Goal: Task Accomplishment & Management: Complete application form

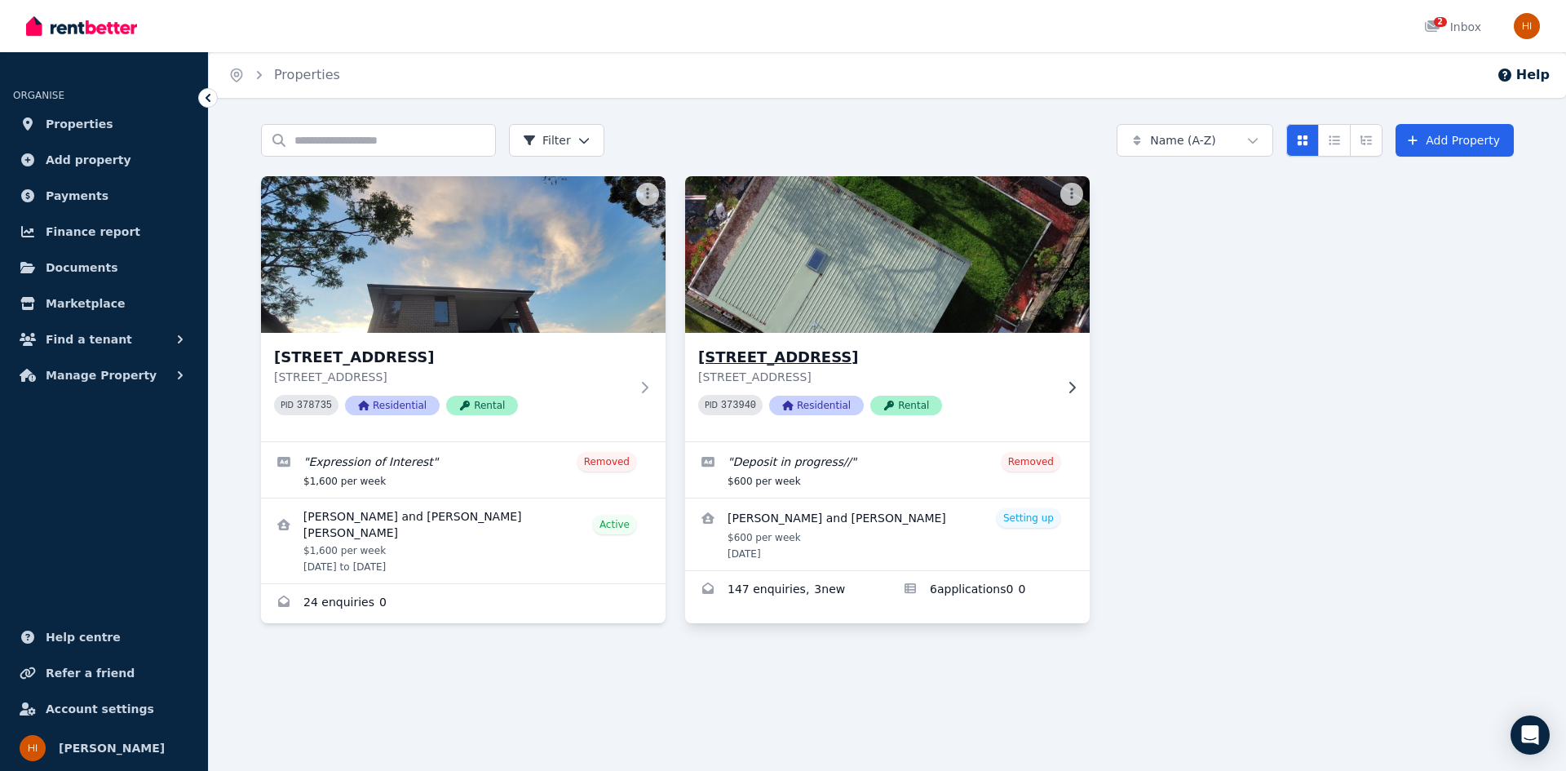
click at [1071, 355] on div "[STREET_ADDRESS] PID 373940 Residential Rental" at bounding box center [887, 387] width 405 height 108
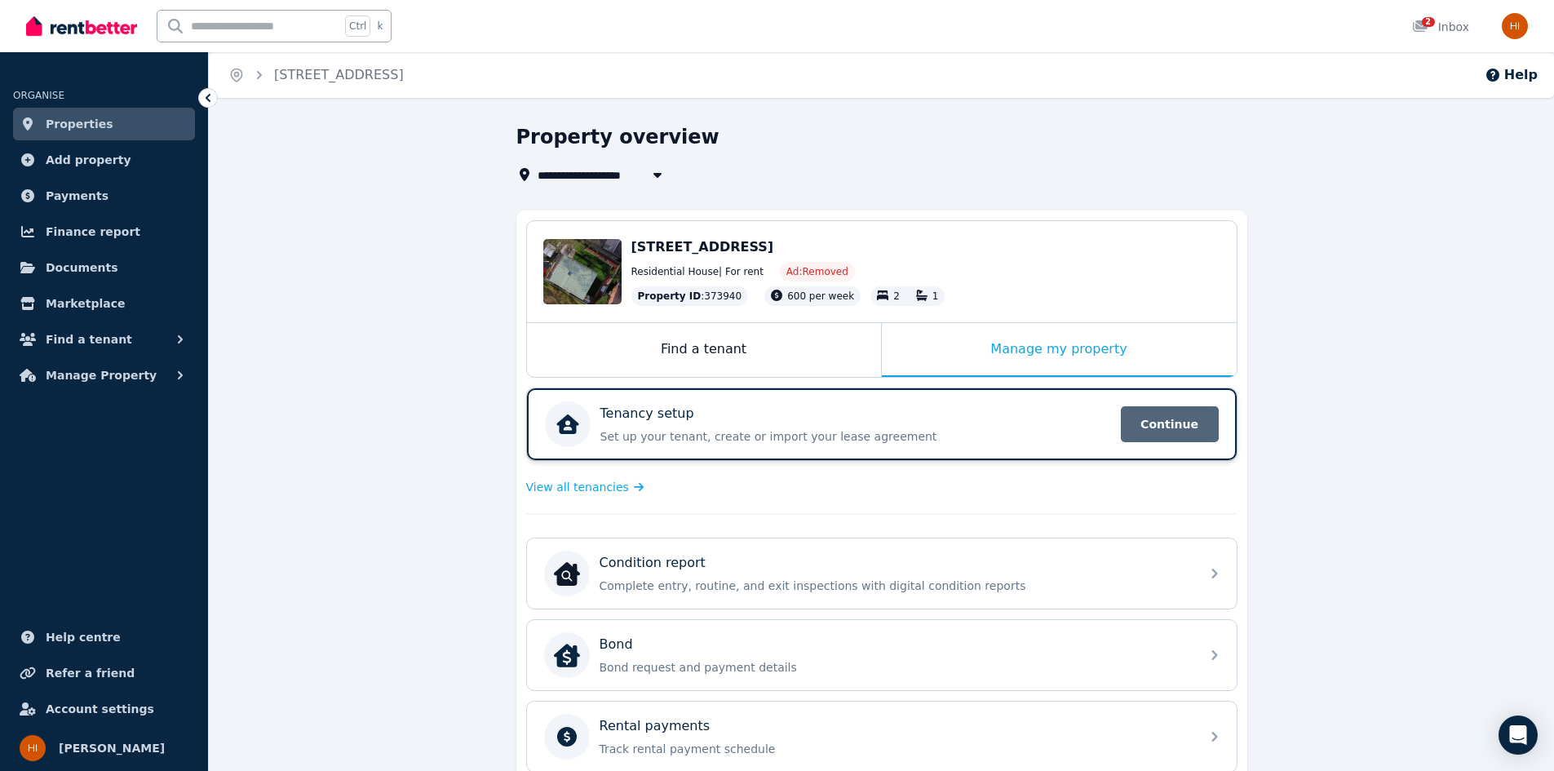
click at [1183, 418] on span "Continue" at bounding box center [1170, 424] width 98 height 36
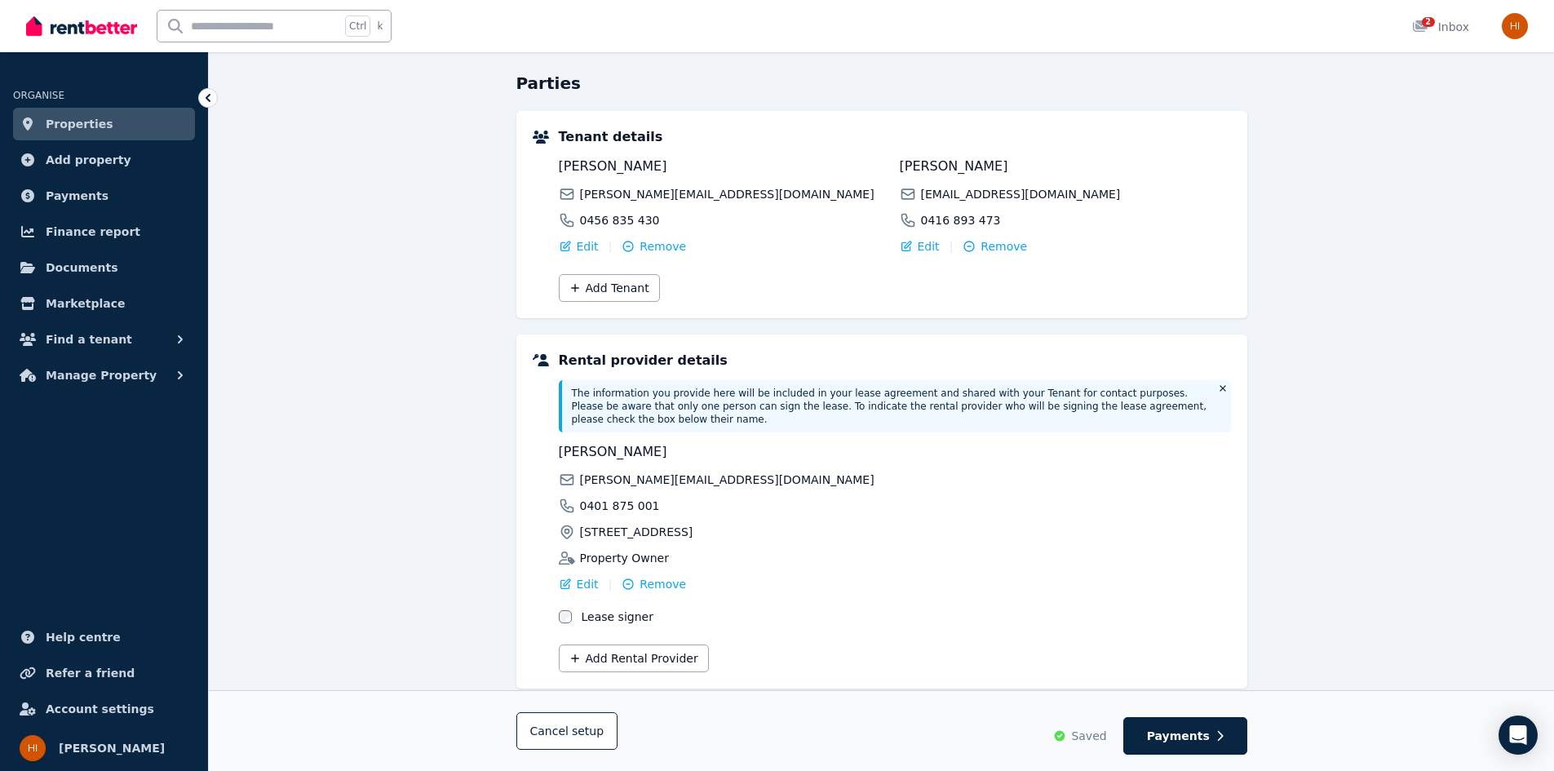
scroll to position [163, 0]
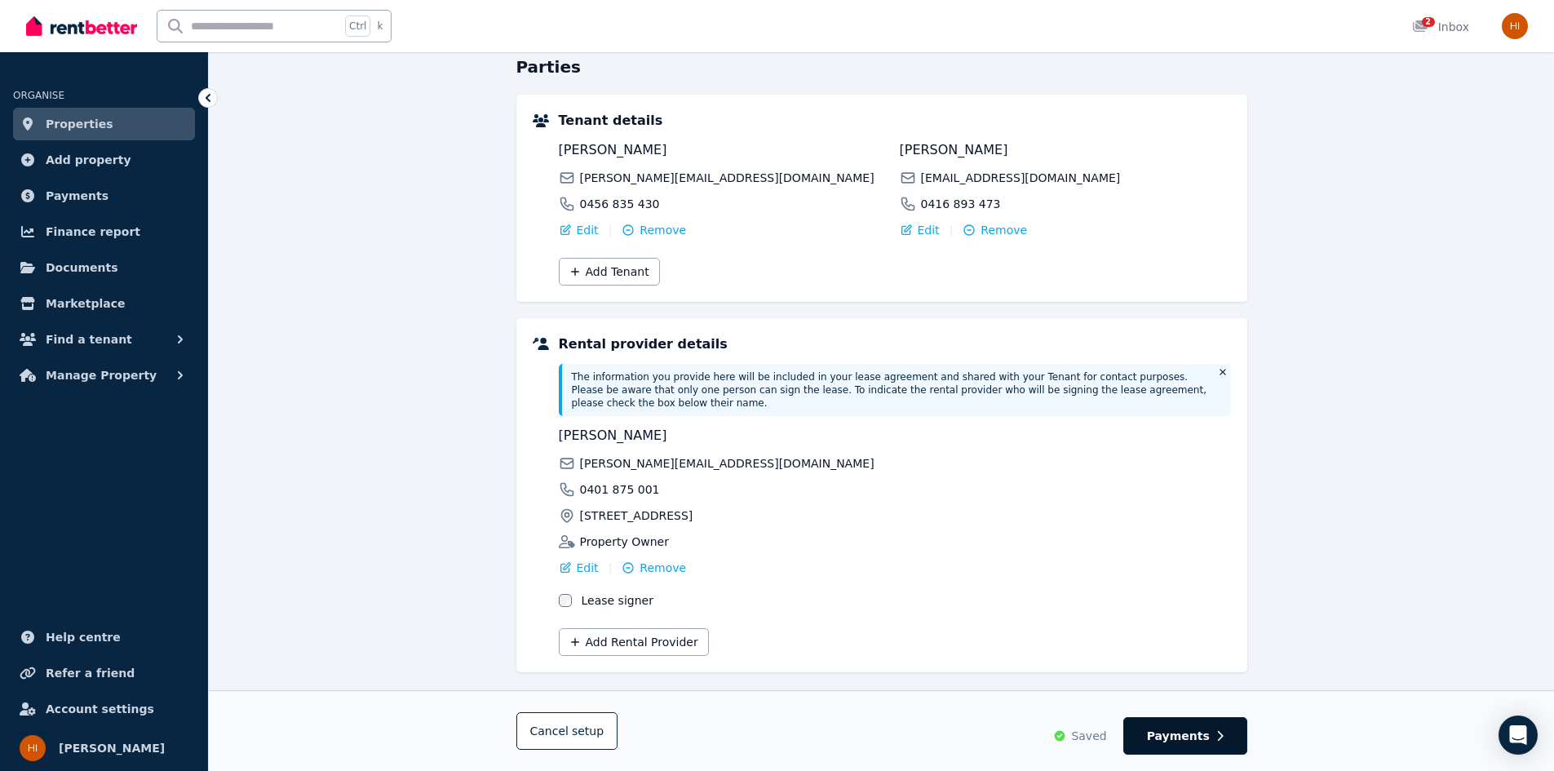
click at [1207, 737] on span "Payments" at bounding box center [1178, 736] width 63 height 16
select select "**********"
select select "*"
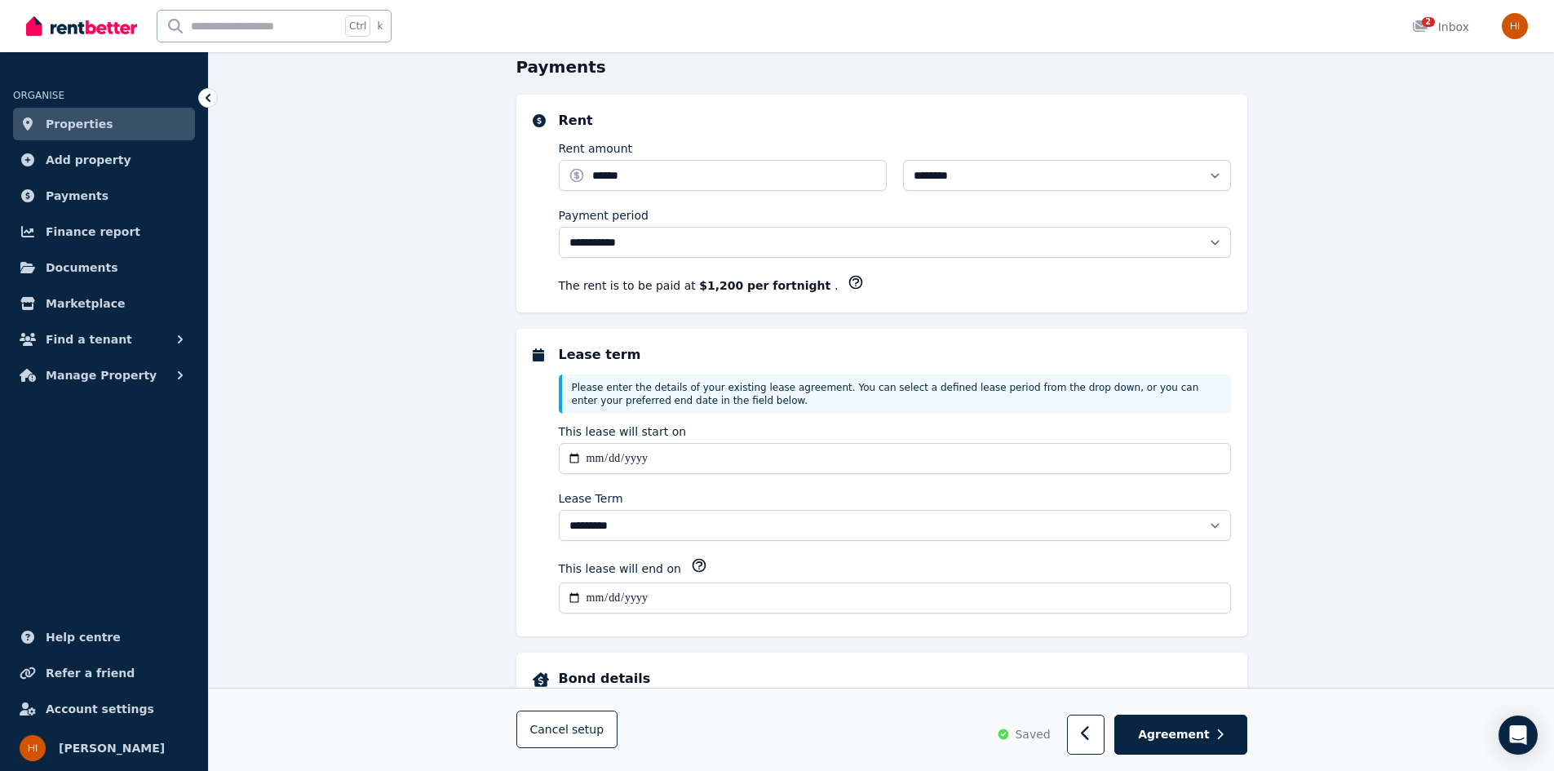
scroll to position [0, 0]
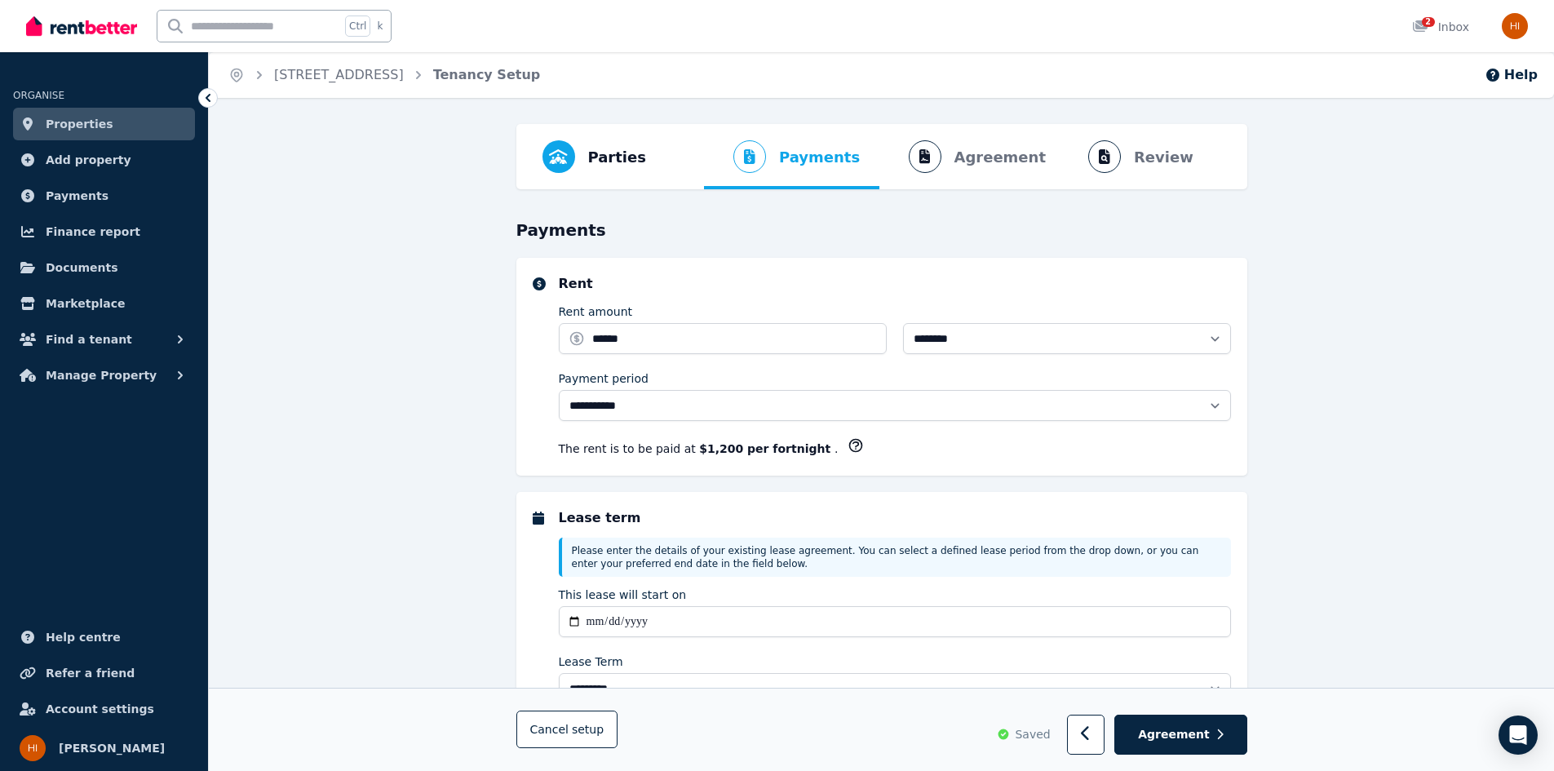
select select "**********"
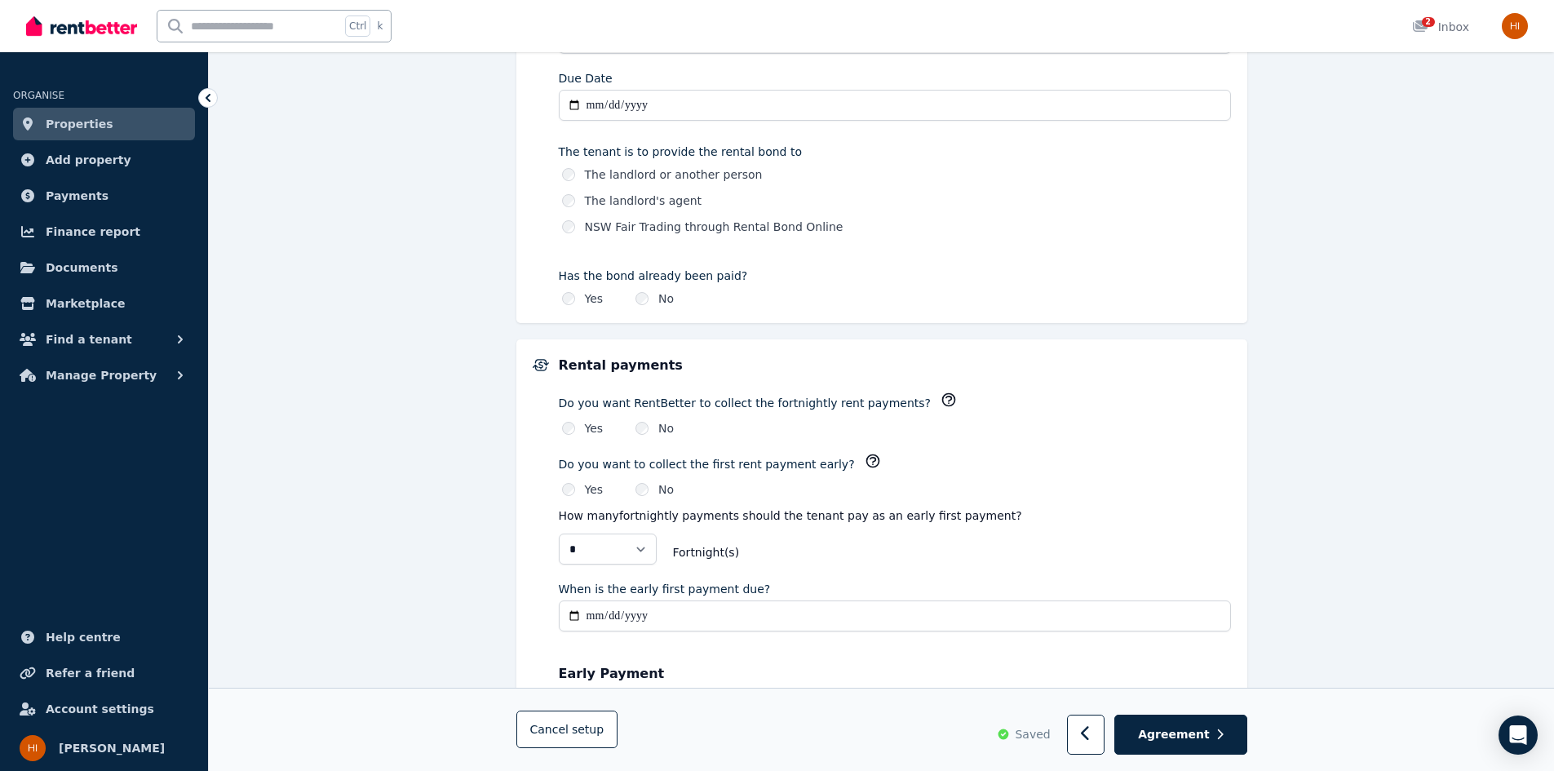
scroll to position [979, 0]
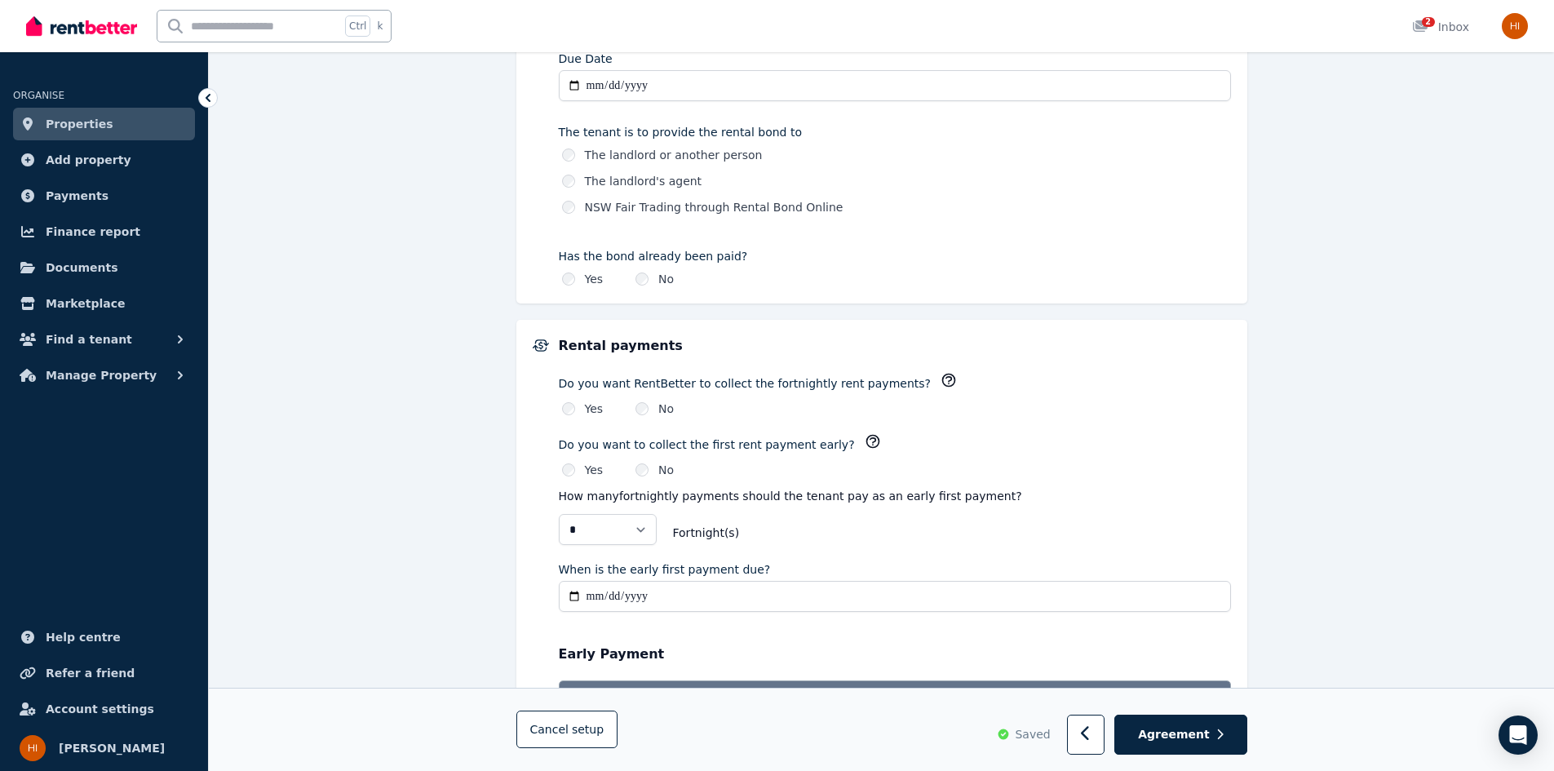
click at [942, 382] on icon "button" at bounding box center [948, 380] width 12 height 12
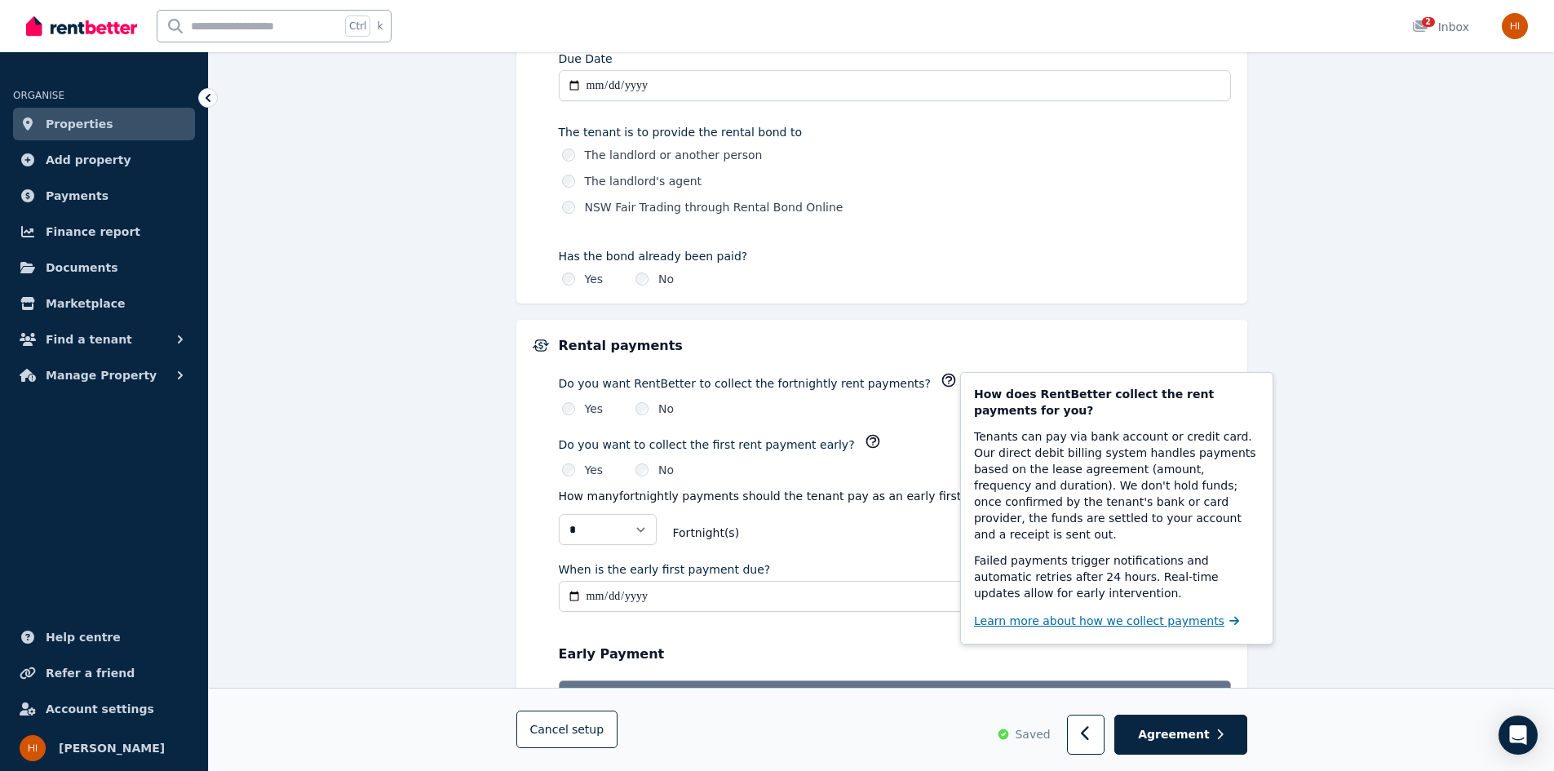
click at [1077, 613] on span "Learn more about how we collect payments" at bounding box center [1099, 621] width 250 height 16
